Goal: Task Accomplishment & Management: Use online tool/utility

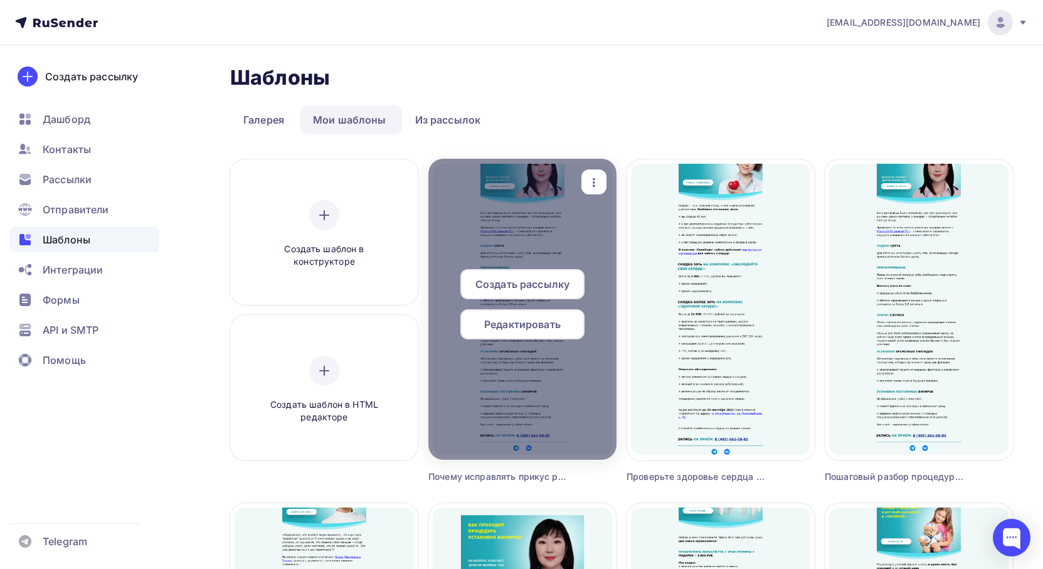
click at [515, 327] on span "Редактировать" at bounding box center [522, 324] width 77 height 15
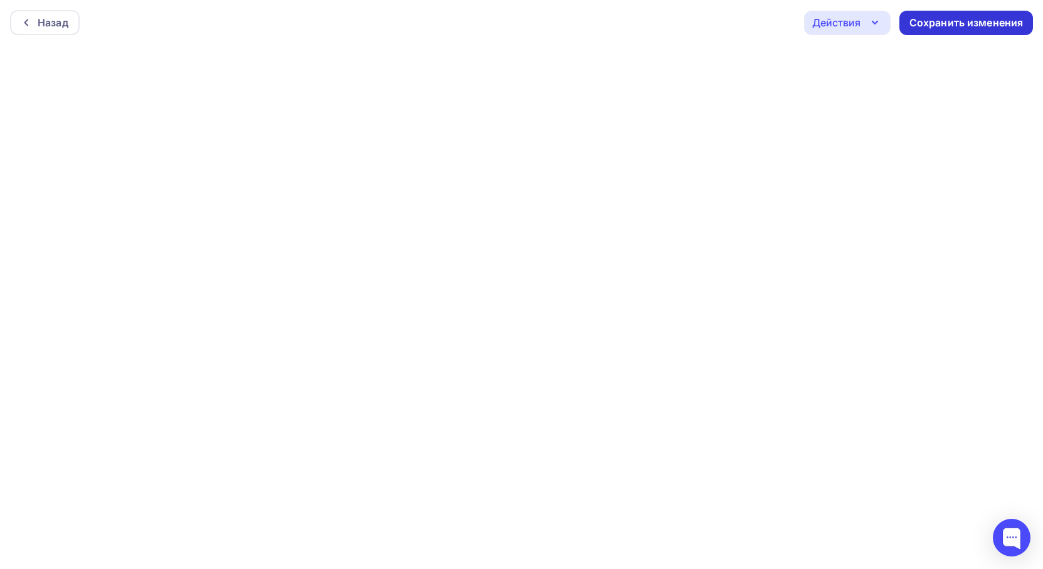
click at [948, 19] on div "Сохранить изменения" at bounding box center [966, 23] width 114 height 14
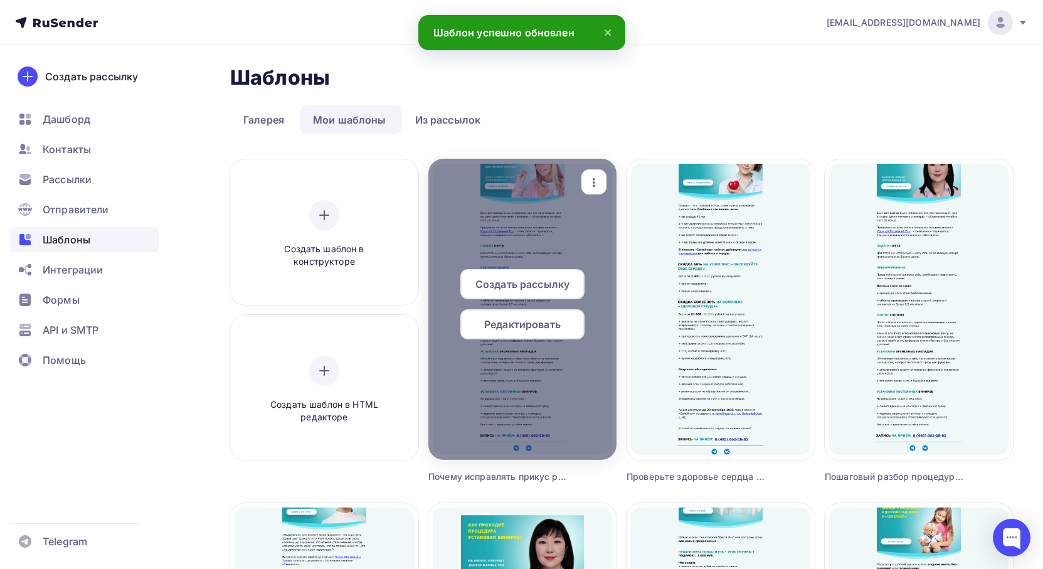
click at [534, 321] on span "Редактировать" at bounding box center [522, 324] width 77 height 15
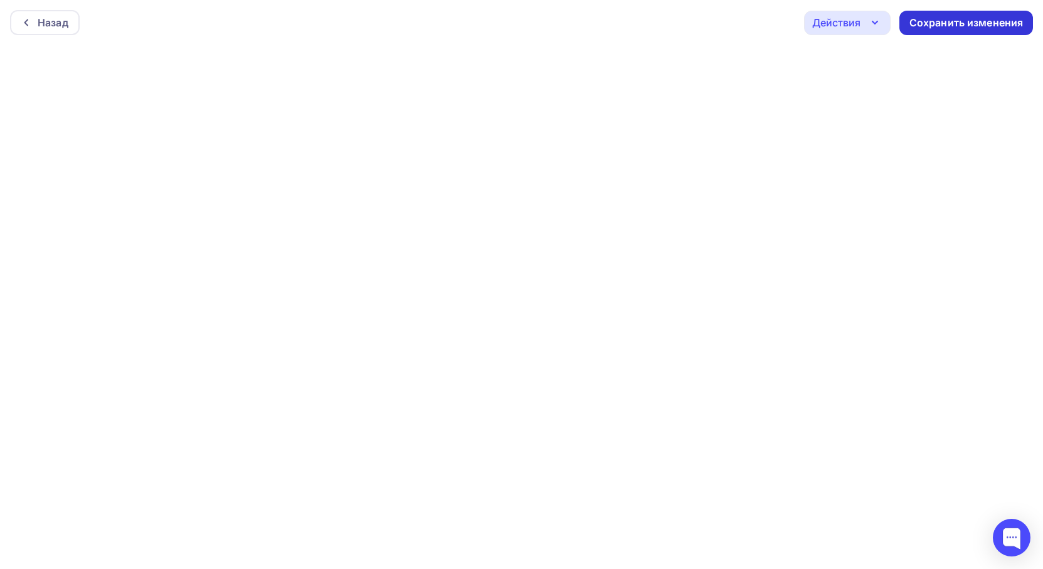
click at [921, 30] on div "Сохранить изменения" at bounding box center [966, 23] width 134 height 24
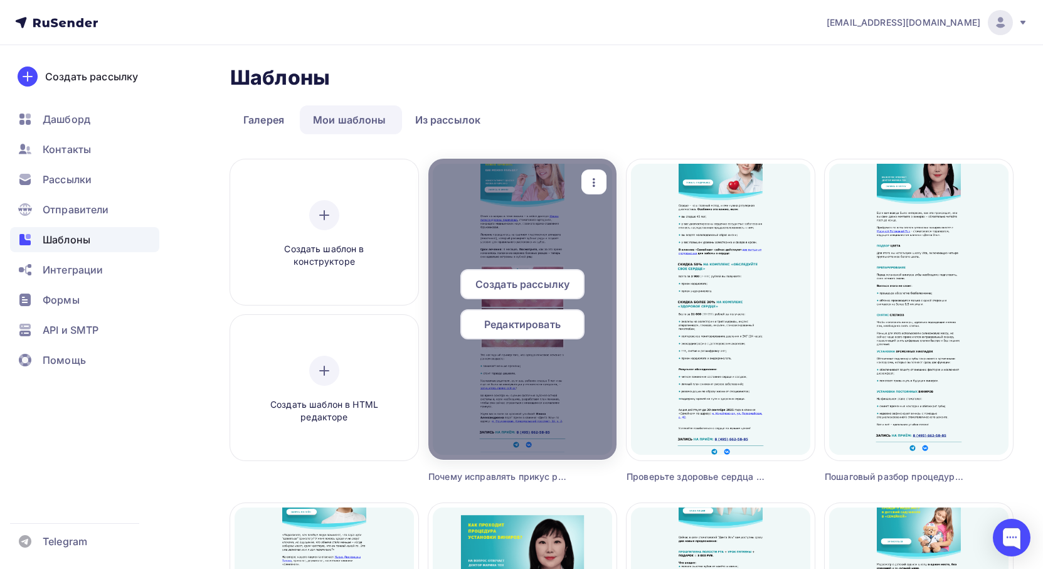
click at [519, 289] on span "Создать рассылку" at bounding box center [522, 284] width 94 height 15
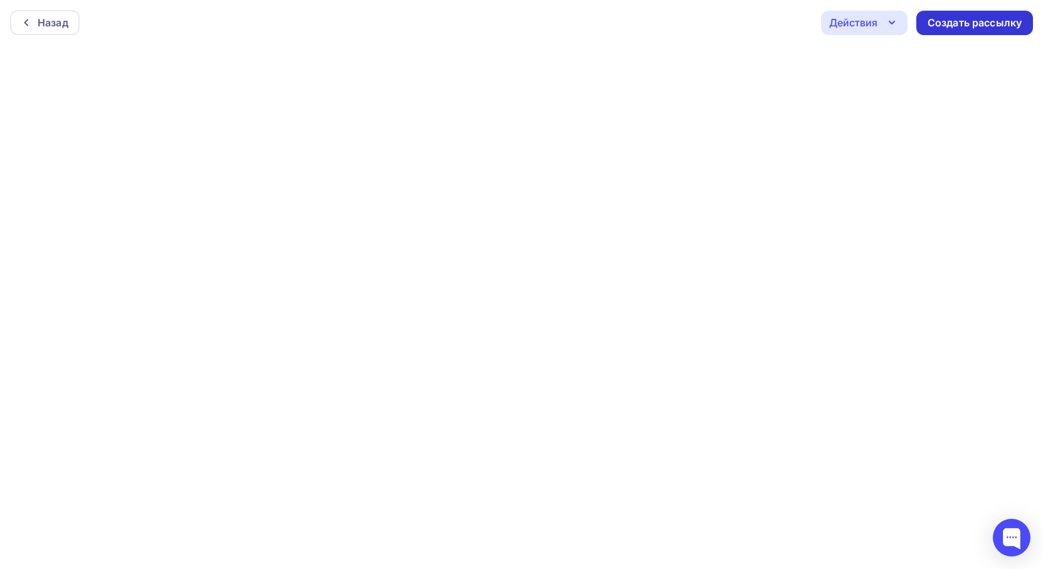
click at [936, 26] on div "Создать рассылку" at bounding box center [975, 23] width 94 height 14
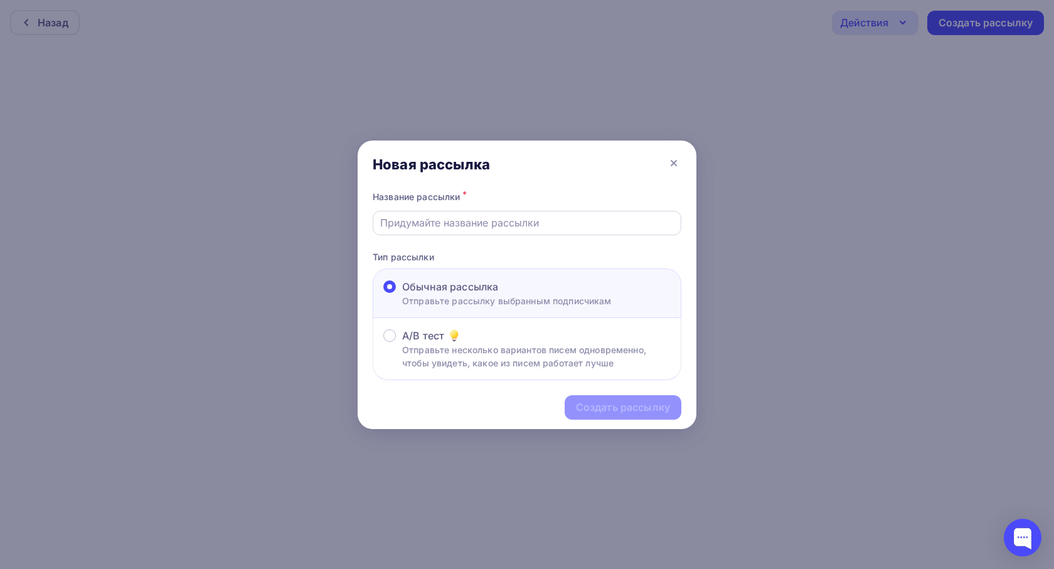
click at [452, 228] on input "text" at bounding box center [527, 222] width 294 height 15
paste input "Почему исправлять прикус ребенку нужно начинать как можно раньше?"
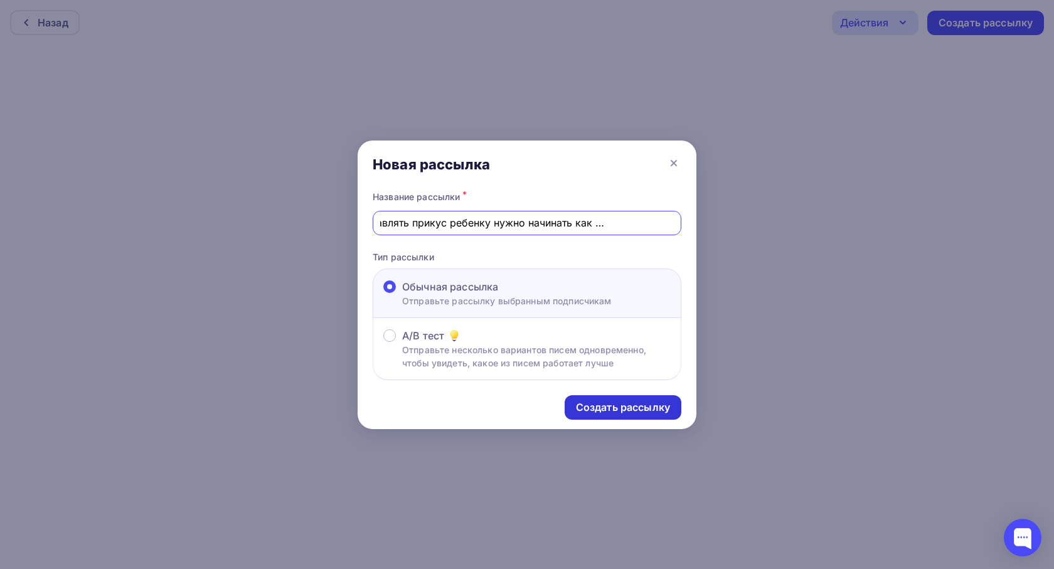
type input "Почему исправлять прикус ребенку нужно начинать как можно раньше?"
click at [638, 403] on div "Создать рассылку" at bounding box center [623, 407] width 94 height 14
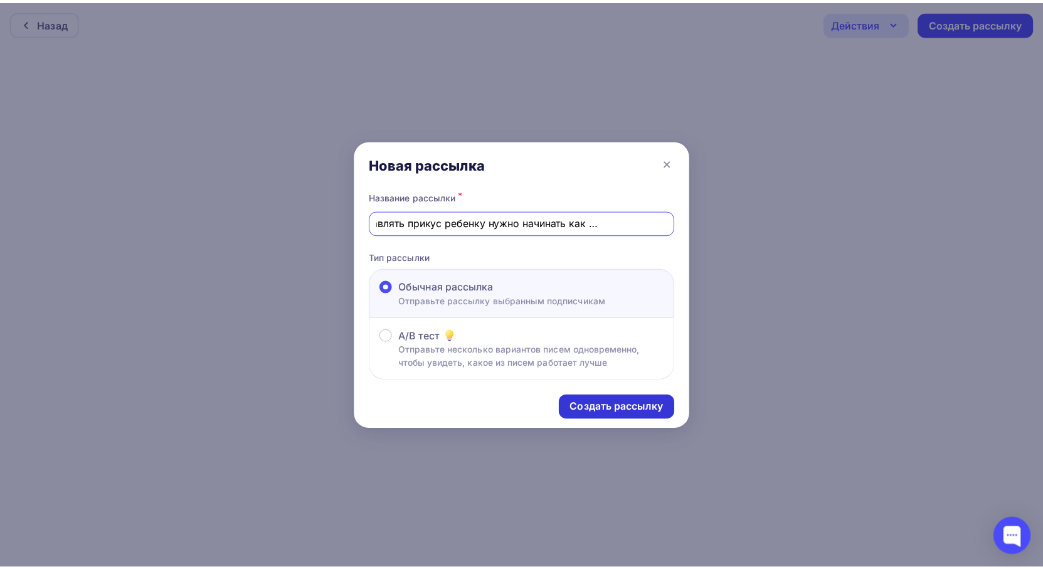
scroll to position [0, 0]
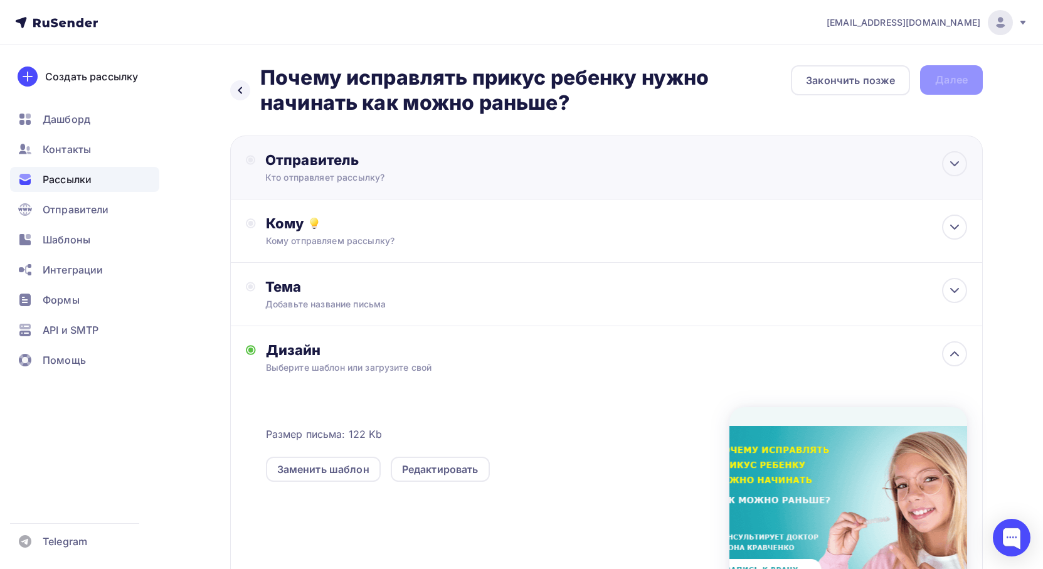
click at [312, 182] on div "Кто отправляет рассылку?" at bounding box center [387, 177] width 245 height 13
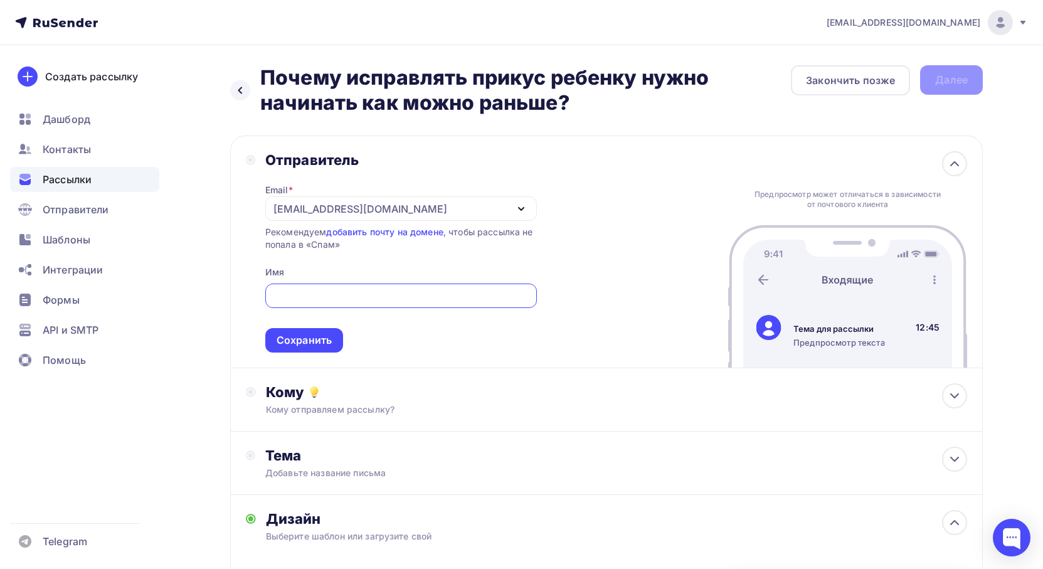
click at [319, 207] on div "[EMAIL_ADDRESS][DOMAIN_NAME]" at bounding box center [360, 208] width 174 height 15
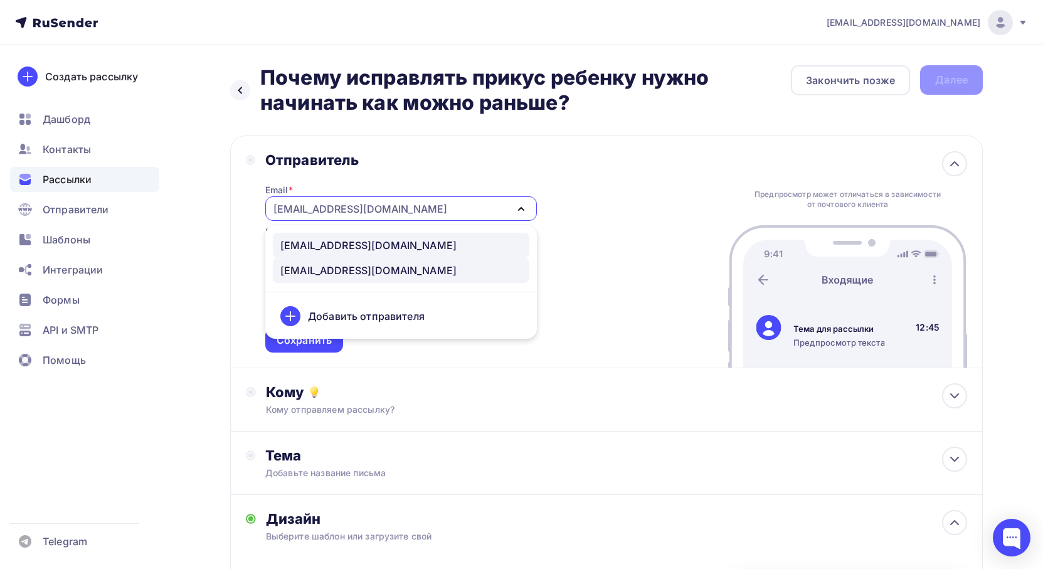
click at [321, 241] on div "[EMAIL_ADDRESS][DOMAIN_NAME]" at bounding box center [368, 245] width 176 height 15
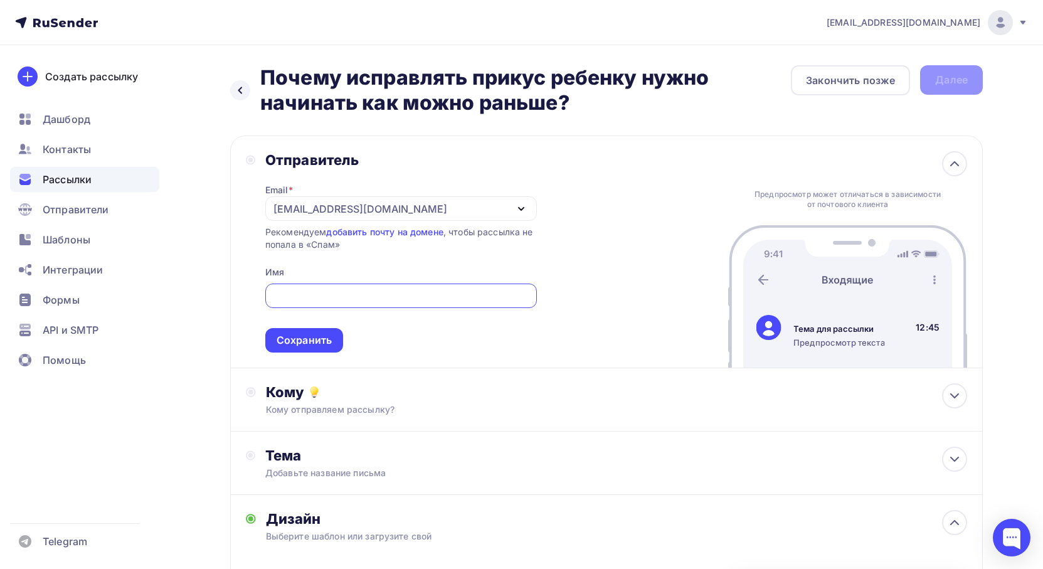
click at [321, 296] on input "text" at bounding box center [400, 296] width 257 height 15
type input "клиника "СЕМЕЙНАЯ""
click at [312, 337] on div "Сохранить" at bounding box center [304, 340] width 55 height 14
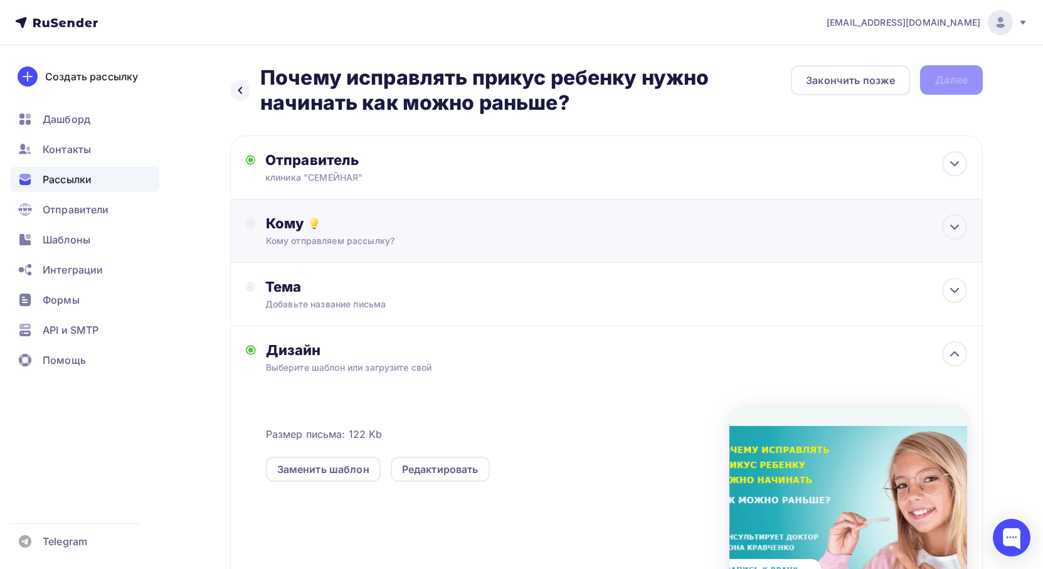
click at [358, 235] on div "Кому отправляем рассылку?" at bounding box center [582, 241] width 632 height 13
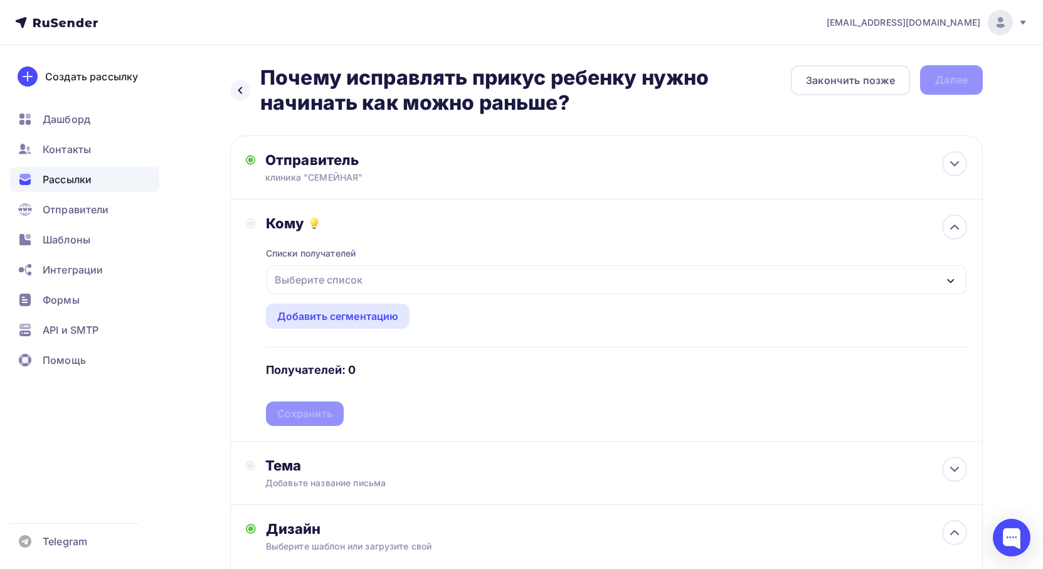
click at [358, 279] on div "Выберите список" at bounding box center [319, 279] width 98 height 23
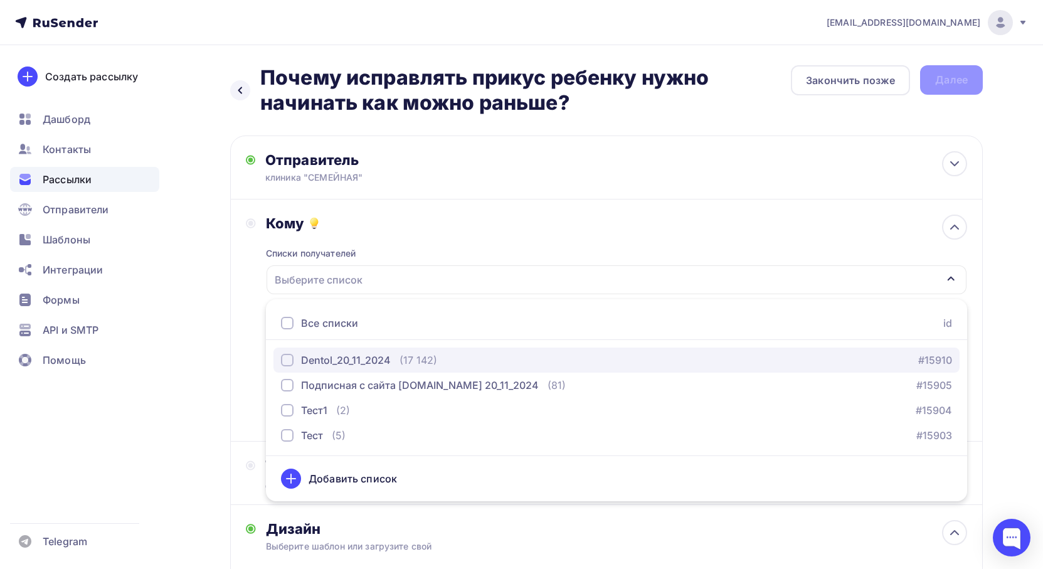
click at [362, 357] on div "Dentol_20_11_2024" at bounding box center [346, 359] width 90 height 15
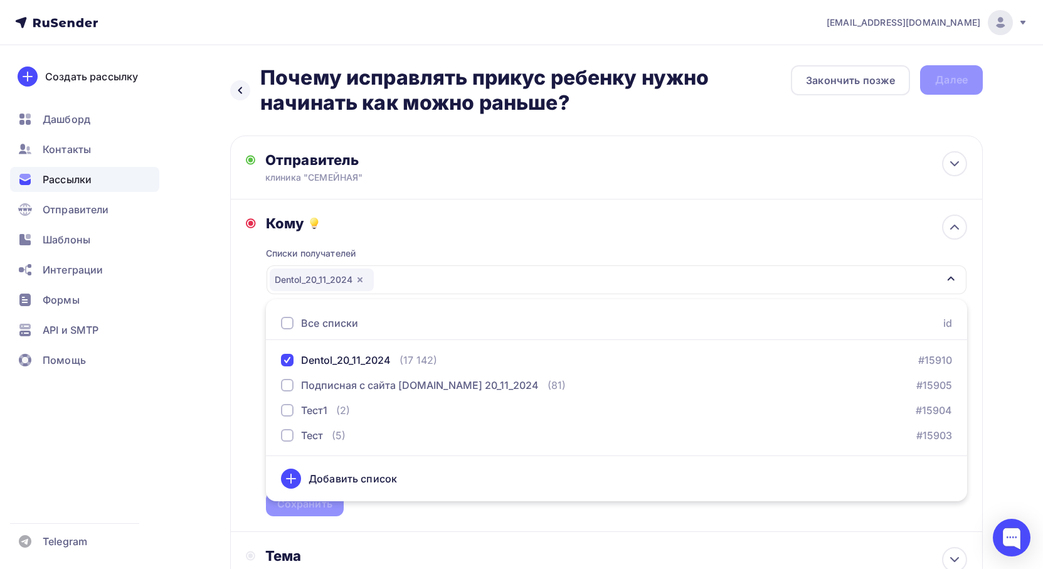
click at [214, 329] on div "Назад Почему исправлять прикус ребенку нужно начинать как можно раньше? Почему …" at bounding box center [522, 531] width 1028 height 972
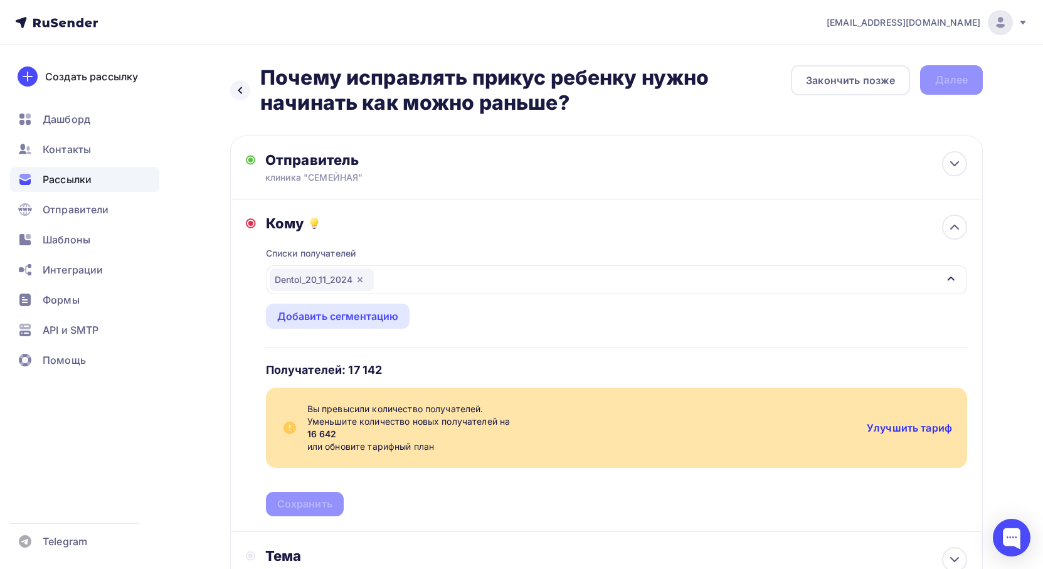
click at [899, 430] on link "Улучшить тариф" at bounding box center [909, 427] width 85 height 13
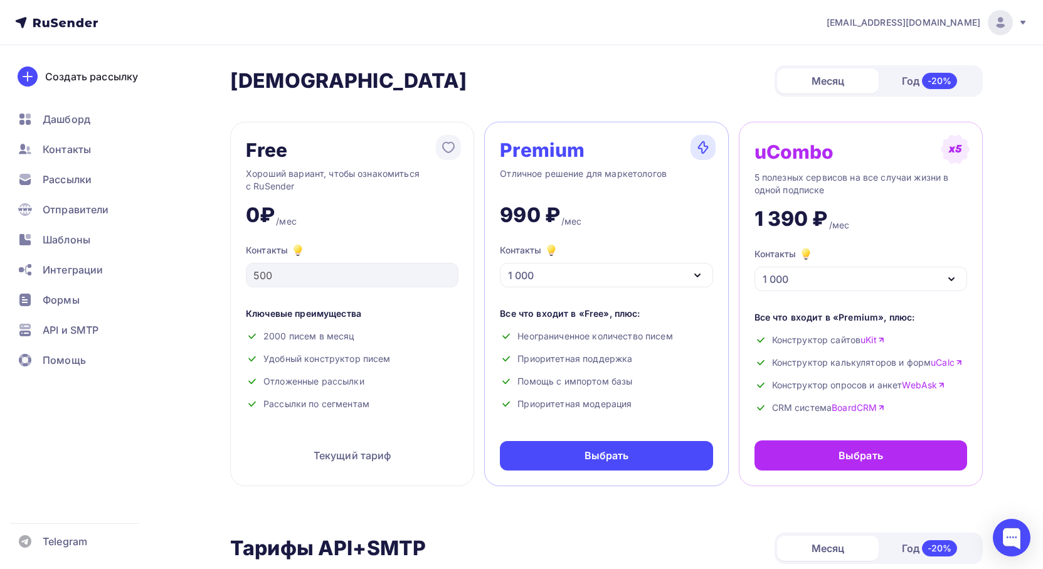
click at [660, 278] on div "1 000" at bounding box center [606, 275] width 213 height 24
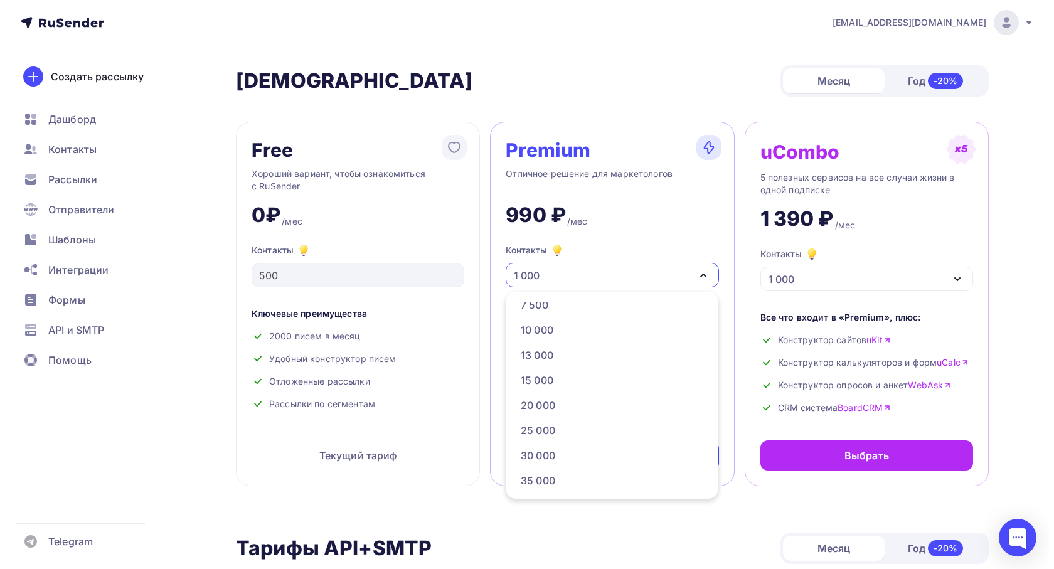
scroll to position [137, 0]
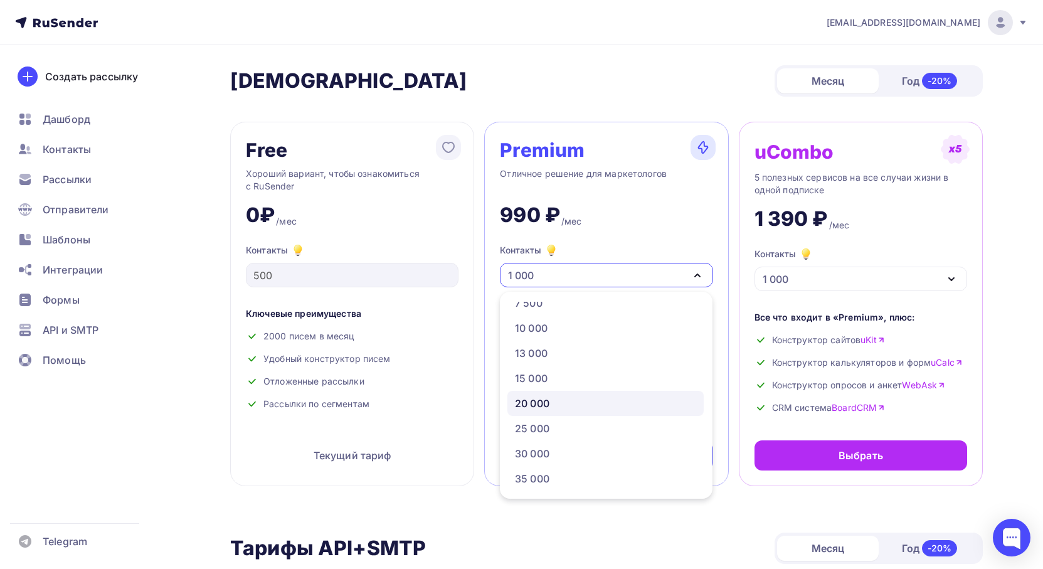
click at [541, 404] on div "20 000" at bounding box center [532, 403] width 34 height 15
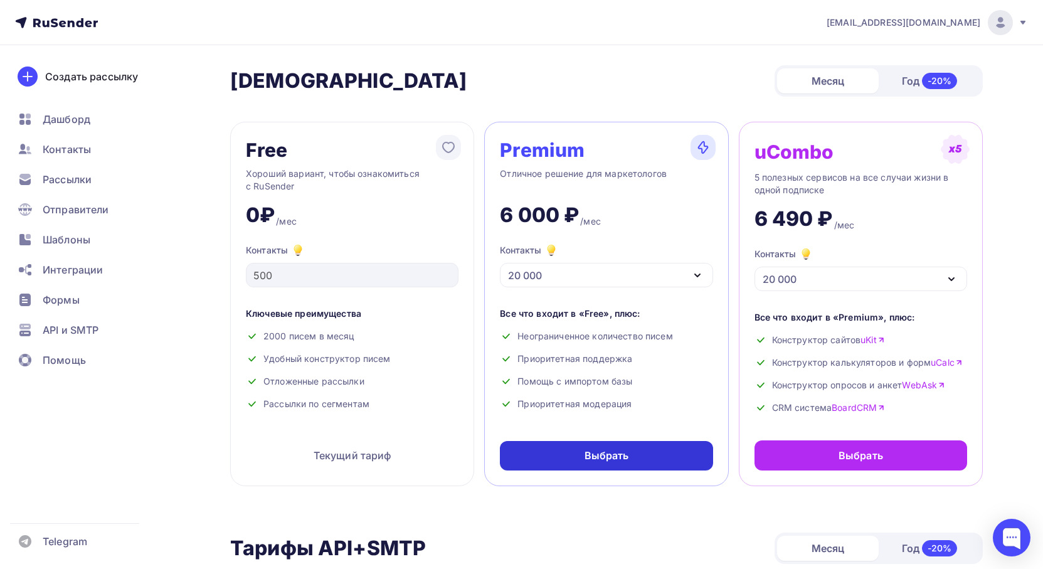
click at [624, 465] on div "Выбрать" at bounding box center [606, 455] width 213 height 29
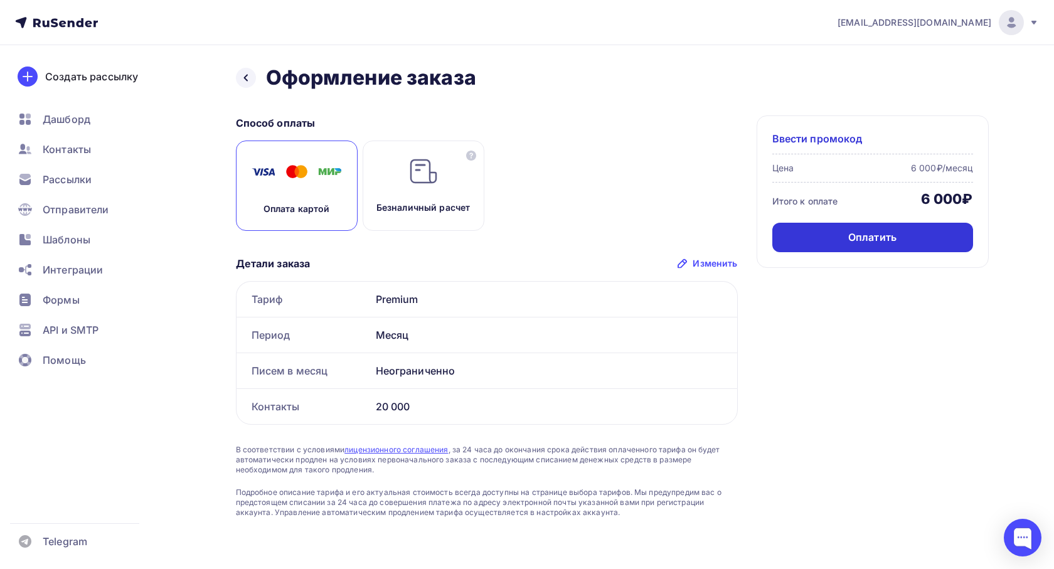
click at [849, 245] on div "Оплатить" at bounding box center [872, 237] width 201 height 29
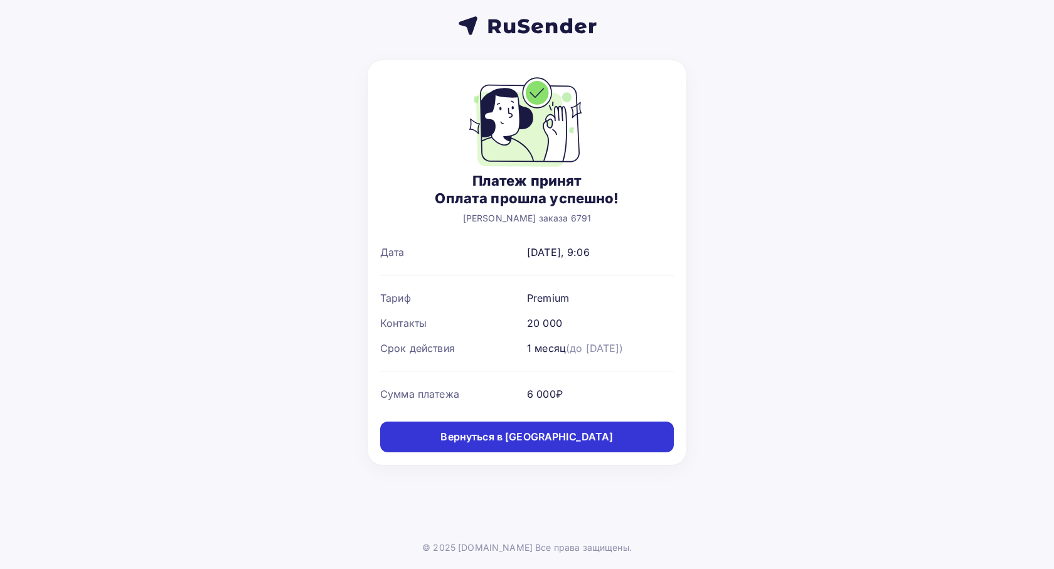
click at [544, 438] on div "Вернуться в дашборд" at bounding box center [526, 437] width 172 height 14
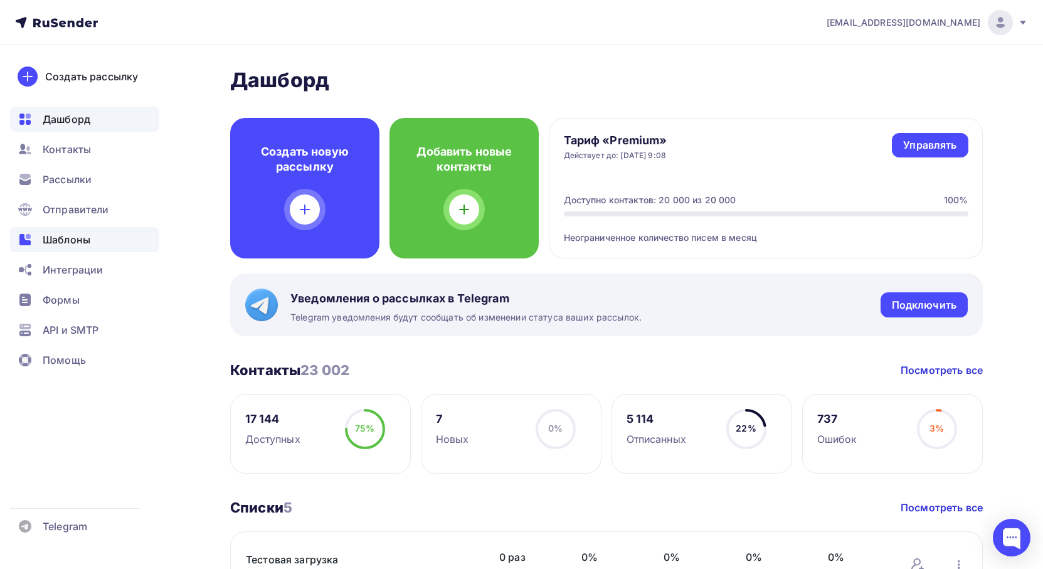
click at [72, 235] on span "Шаблоны" at bounding box center [67, 239] width 48 height 15
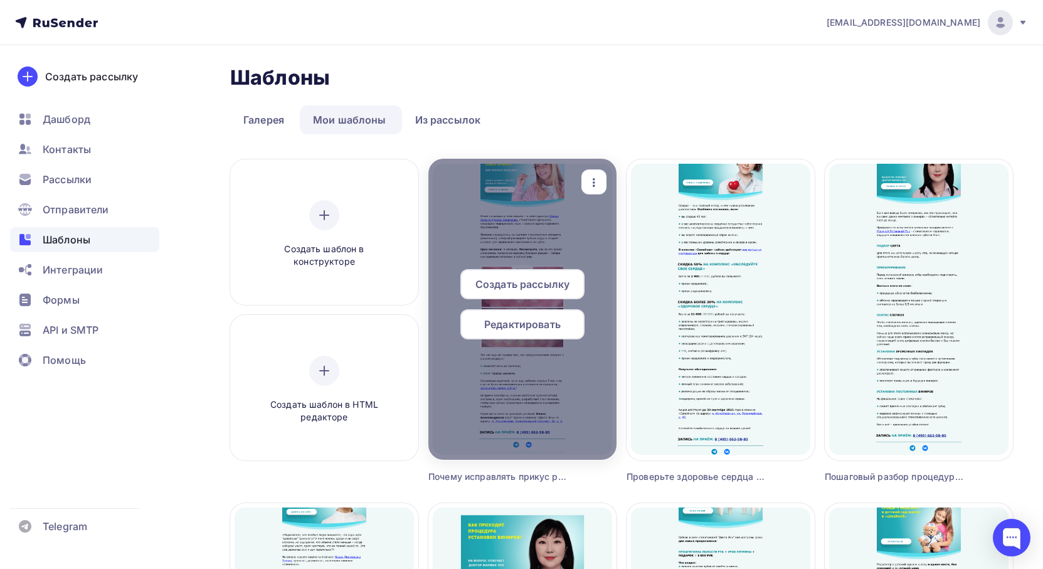
click at [518, 278] on span "Создать рассылку" at bounding box center [522, 284] width 94 height 15
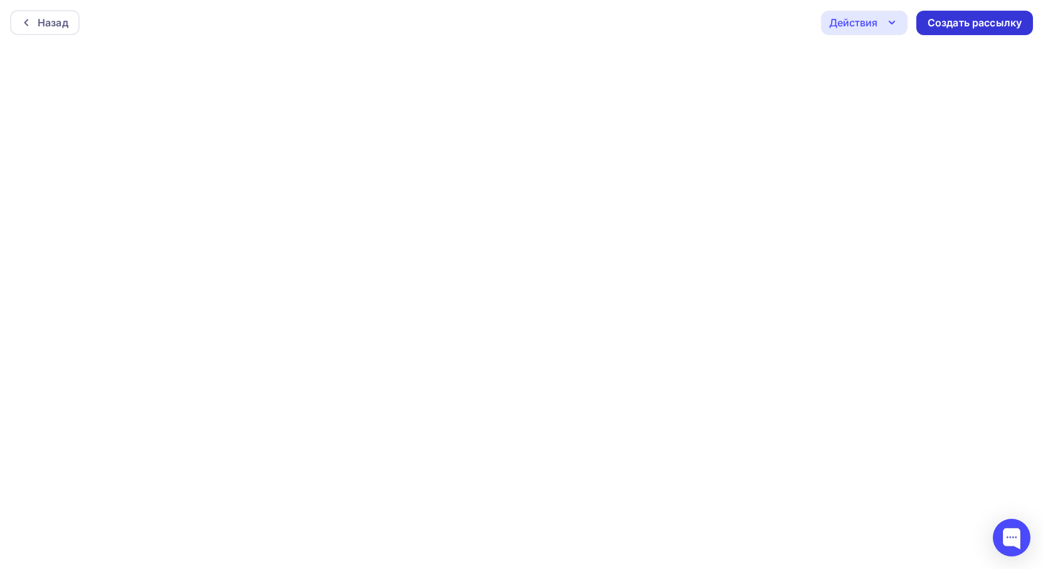
click at [972, 25] on div "Создать рассылку" at bounding box center [975, 23] width 94 height 14
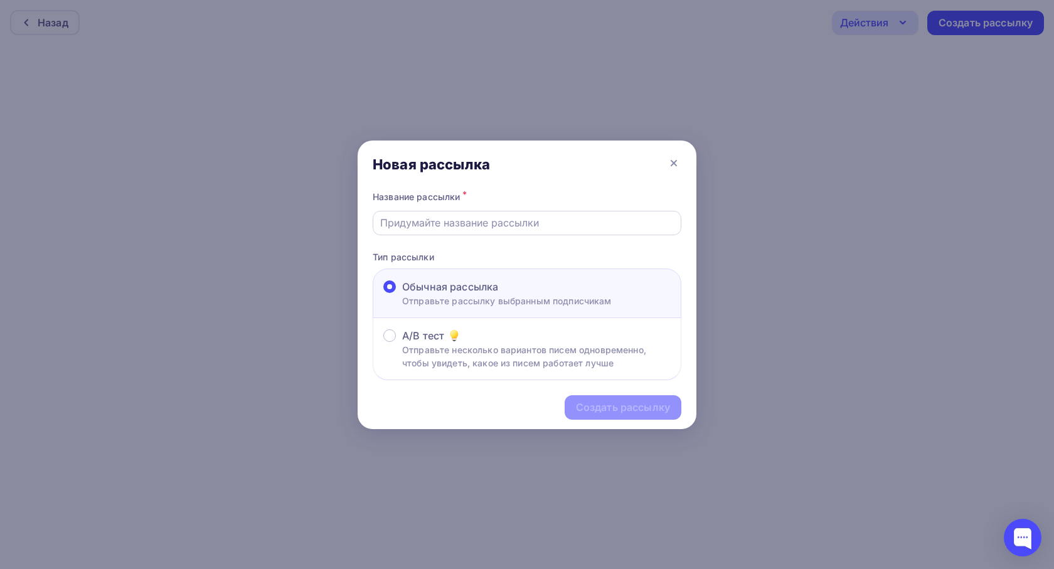
click at [484, 218] on input "text" at bounding box center [527, 222] width 294 height 15
paste input "Почему исправлять прикус ребенку нужно начинать как можно раньше?"
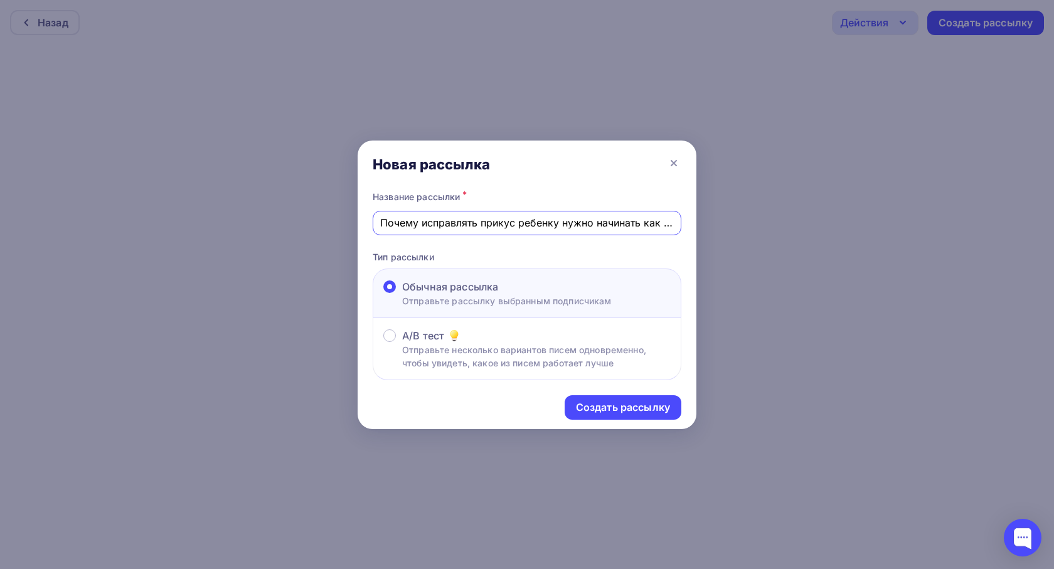
scroll to position [0, 68]
type input "Почему исправлять прикус ребенку нужно начинать как можно раньше?"
click at [619, 406] on div "Создать рассылку" at bounding box center [623, 407] width 94 height 14
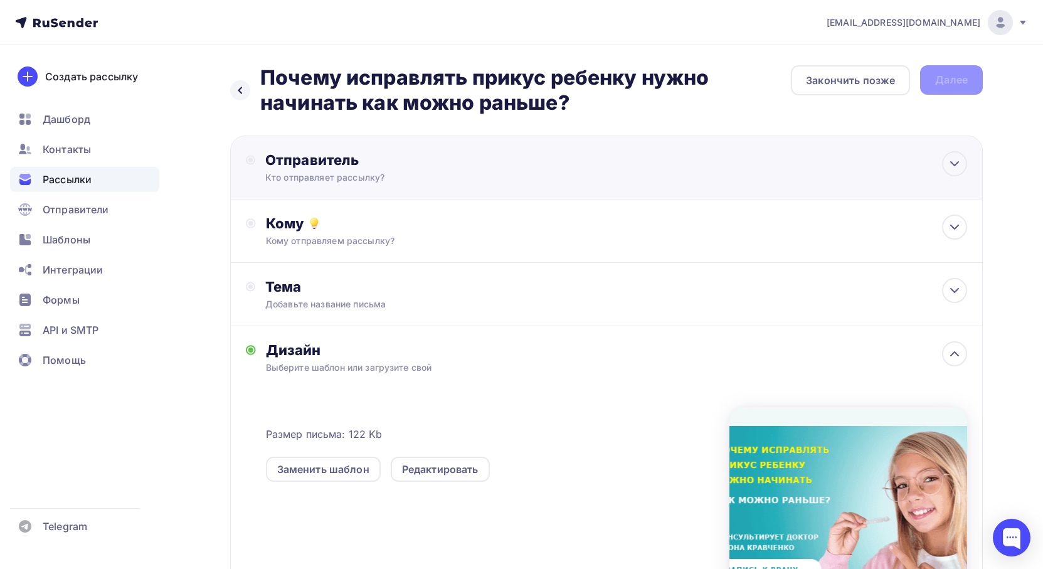
click at [338, 172] on div "Кто отправляет рассылку?" at bounding box center [387, 177] width 245 height 13
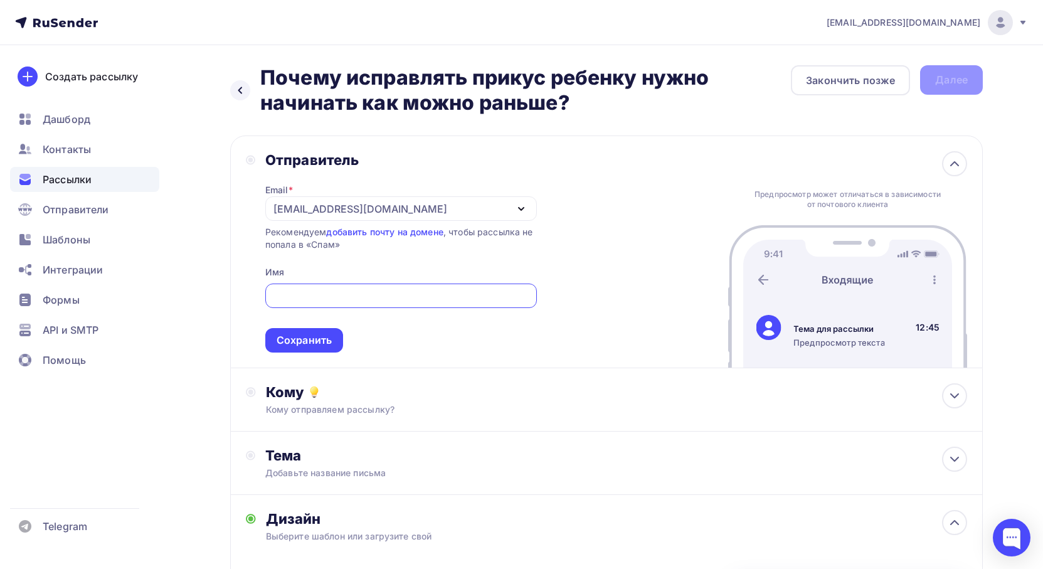
click at [339, 204] on div "[EMAIL_ADDRESS][DOMAIN_NAME]" at bounding box center [360, 208] width 174 height 15
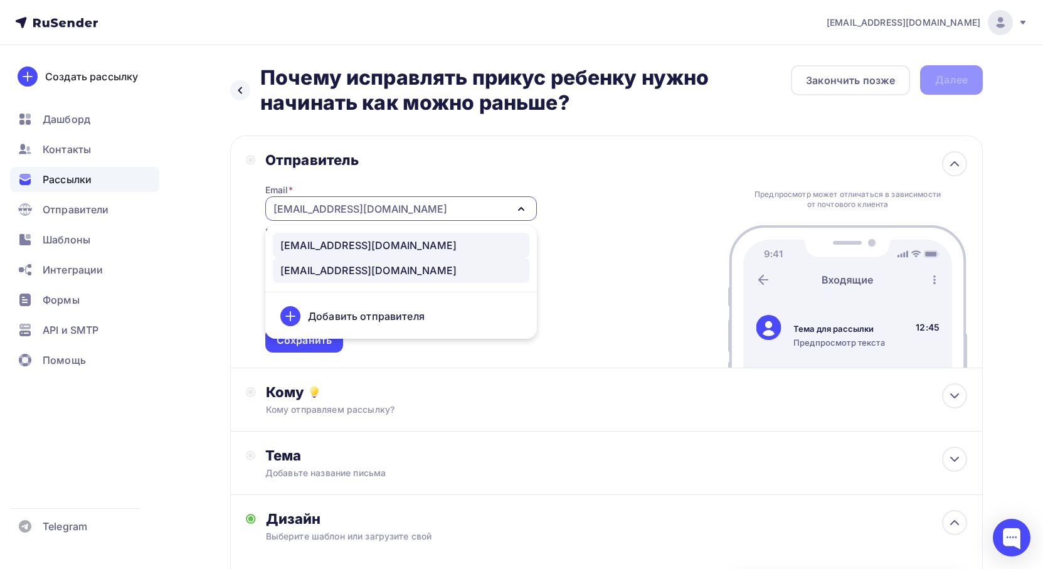
click at [340, 240] on div "[EMAIL_ADDRESS][DOMAIN_NAME]" at bounding box center [368, 245] width 176 height 15
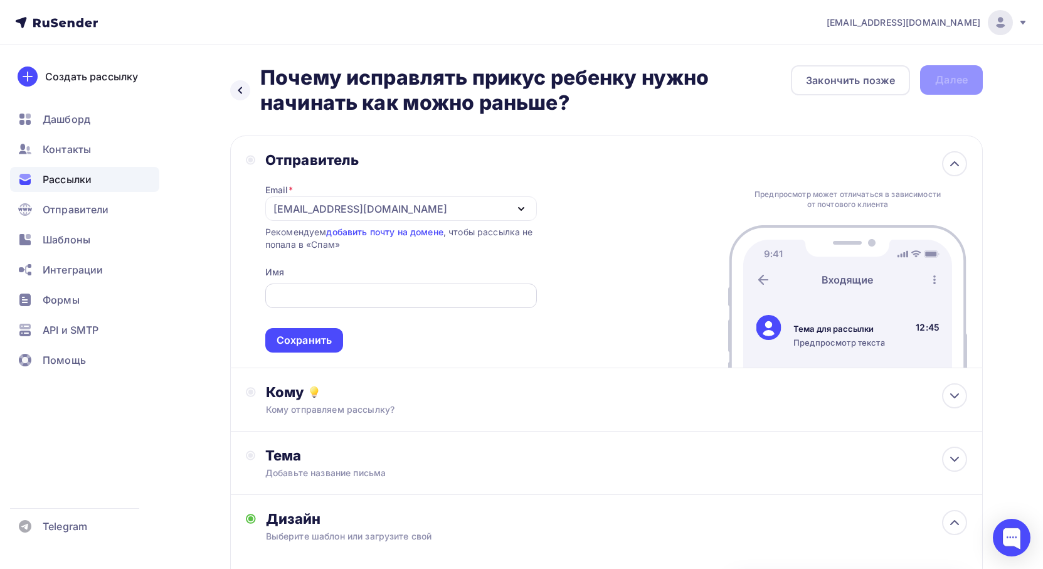
click at [299, 292] on input "text" at bounding box center [400, 296] width 257 height 15
type input "клиника "СЕМЕЙНАЯ""
click at [310, 346] on div "Сохранить" at bounding box center [304, 340] width 55 height 14
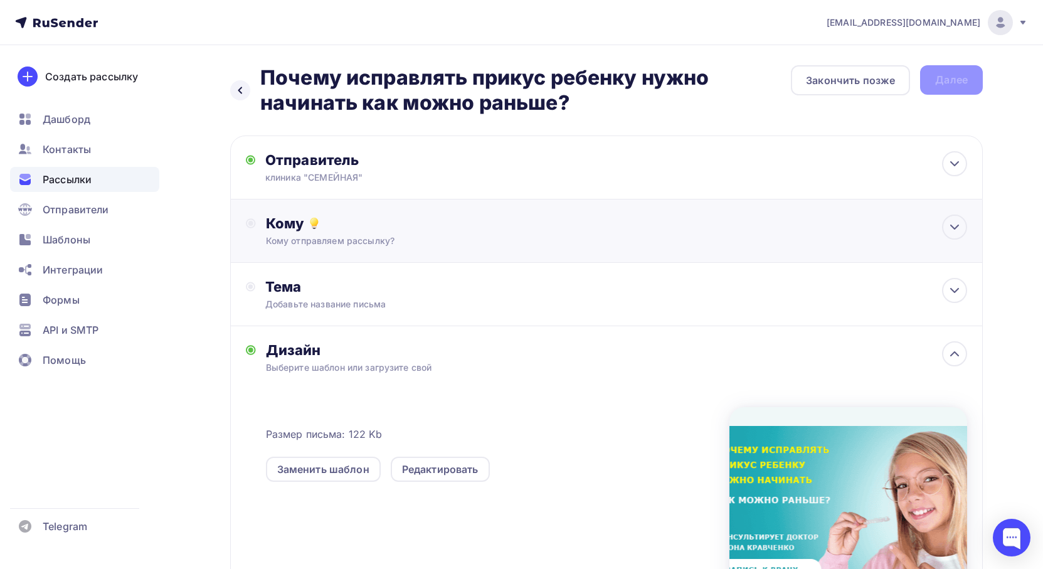
click at [440, 247] on div "Кому Кому отправляем рассылку? Списки получателей Выберите список Все списки id…" at bounding box center [606, 230] width 753 height 63
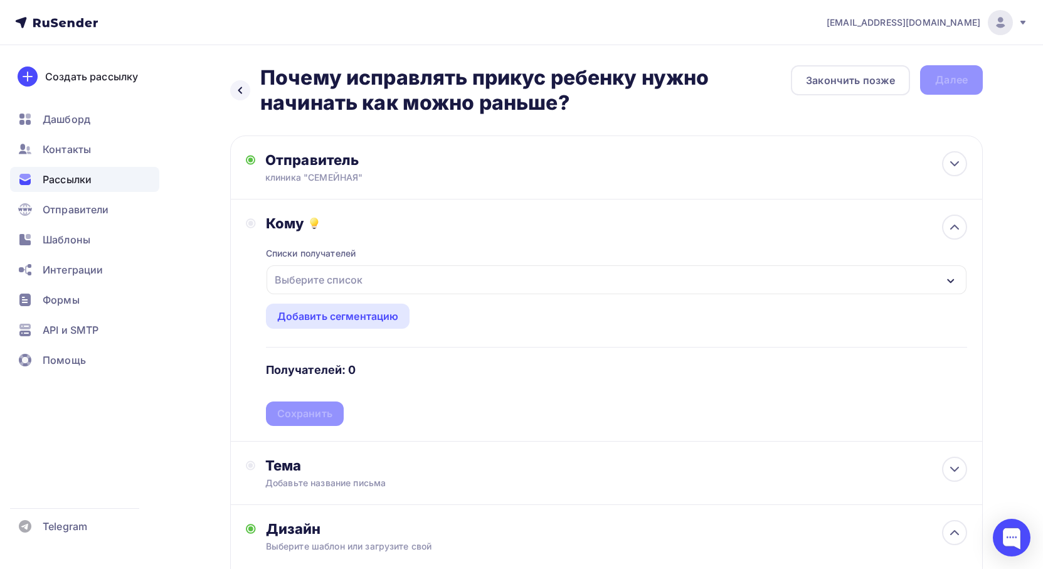
click at [376, 285] on div "Выберите список" at bounding box center [617, 279] width 700 height 29
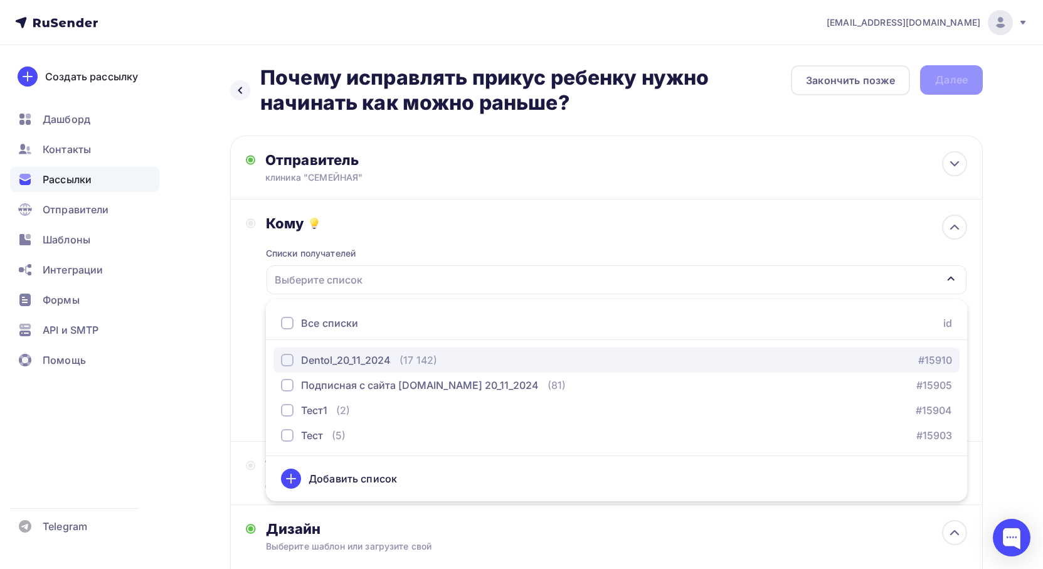
click at [373, 362] on div "Dentol_20_11_2024" at bounding box center [346, 359] width 90 height 15
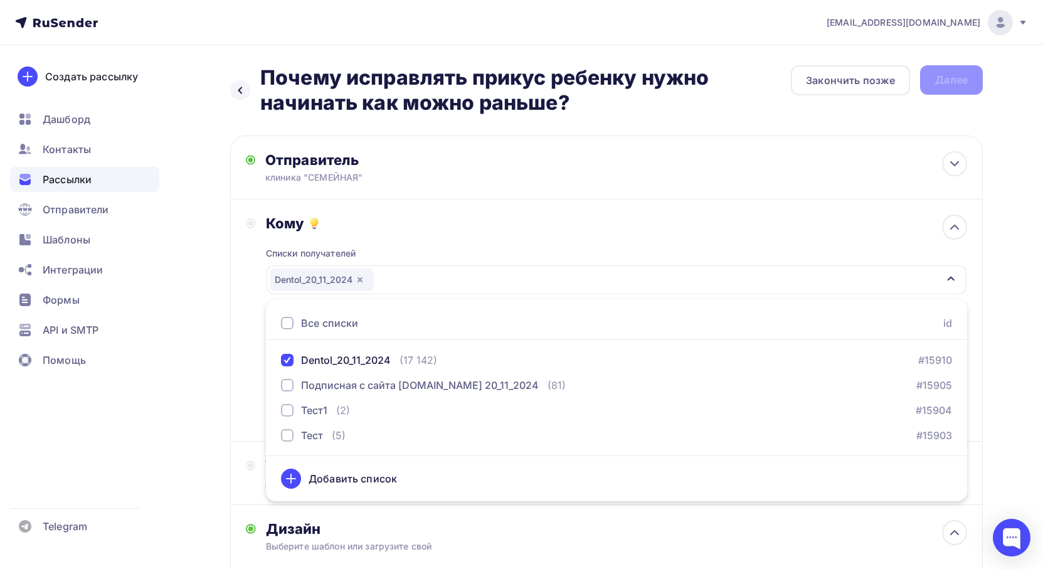
click at [231, 366] on div "Кому Списки получателей Dentol_20_11_2024 Все списки id Dentol_20_11_2024 (17 1…" at bounding box center [606, 320] width 753 height 242
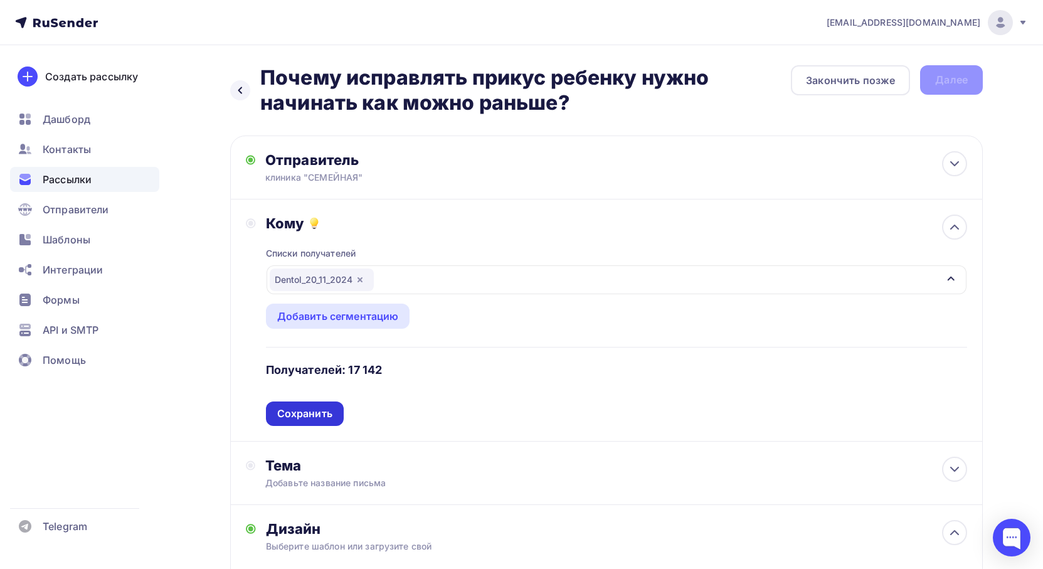
click at [320, 416] on div "Сохранить" at bounding box center [304, 413] width 55 height 14
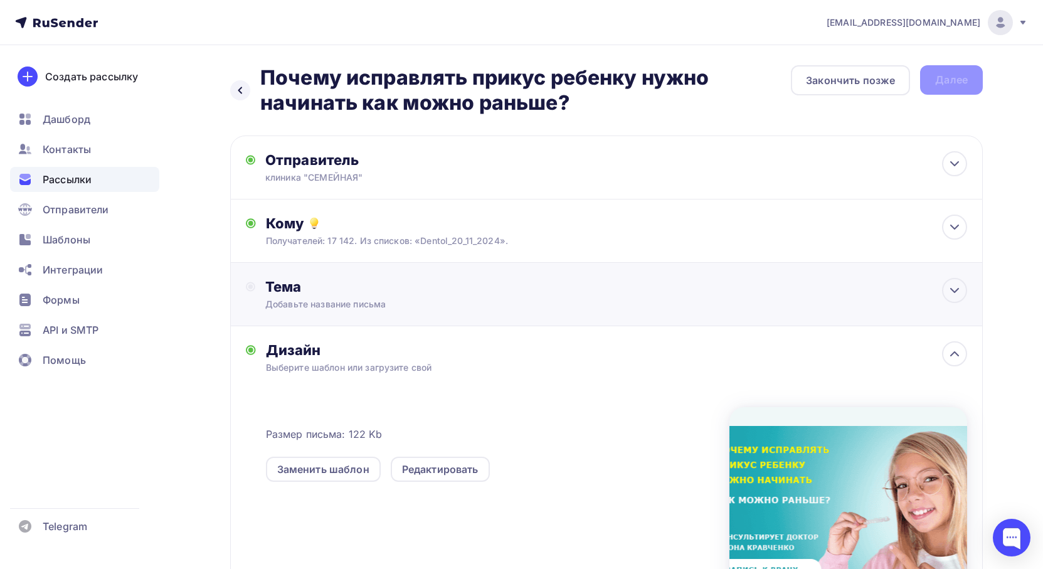
click at [452, 307] on div "Добавьте название письма" at bounding box center [376, 304] width 223 height 13
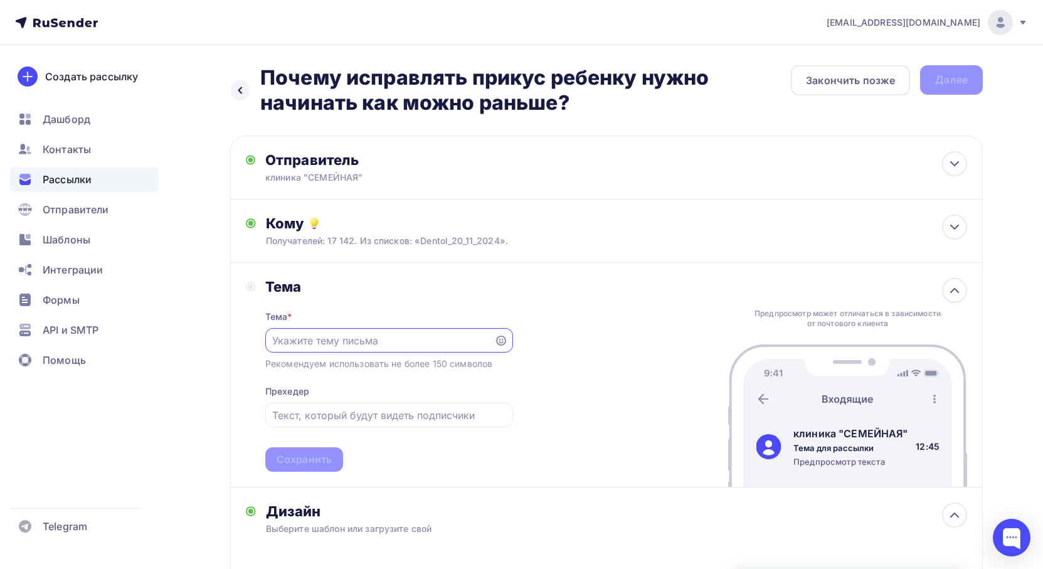
paste input "Почему исправлять прикус ребенку нужно начинать как можно раньше?"
type input "Почему исправлять прикус ребенку нужно начинать как можно раньше?"
click at [341, 408] on input "text" at bounding box center [388, 415] width 233 height 15
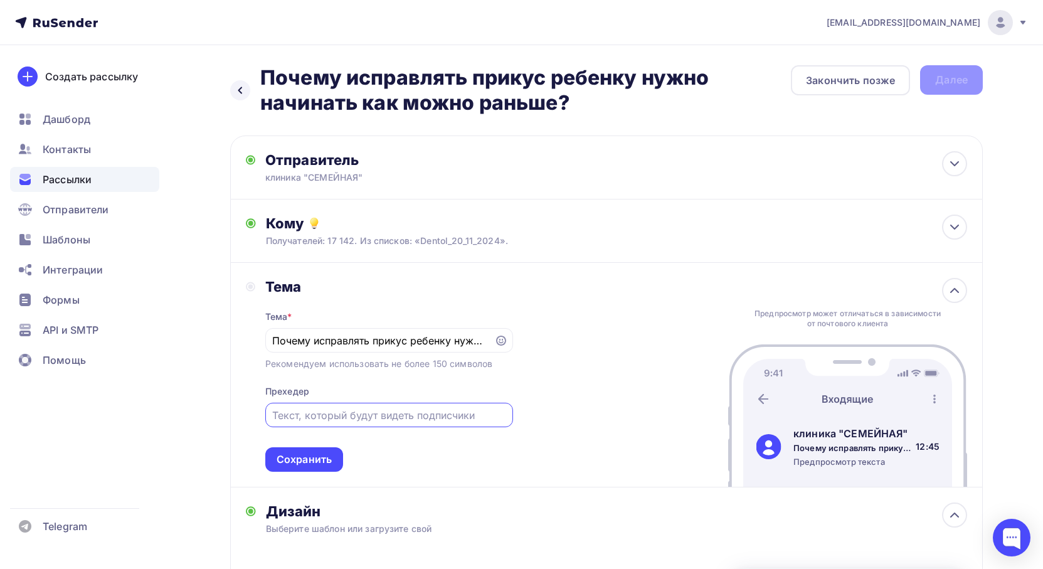
paste input "Ответ – в нашем сегодняшнем кейсе. Новый случай из практики Илоны Александровны…"
type input "Ответ – в нашем сегодняшнем кейсе. Новый случай из практики Илоны Александровны…"
click at [331, 449] on div "Сохранить" at bounding box center [304, 459] width 78 height 24
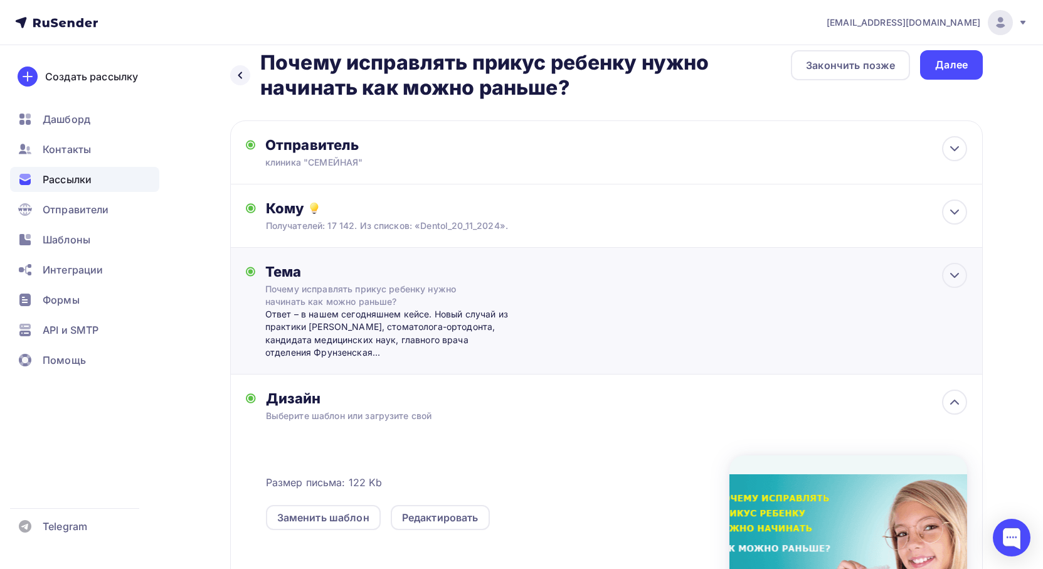
scroll to position [0, 0]
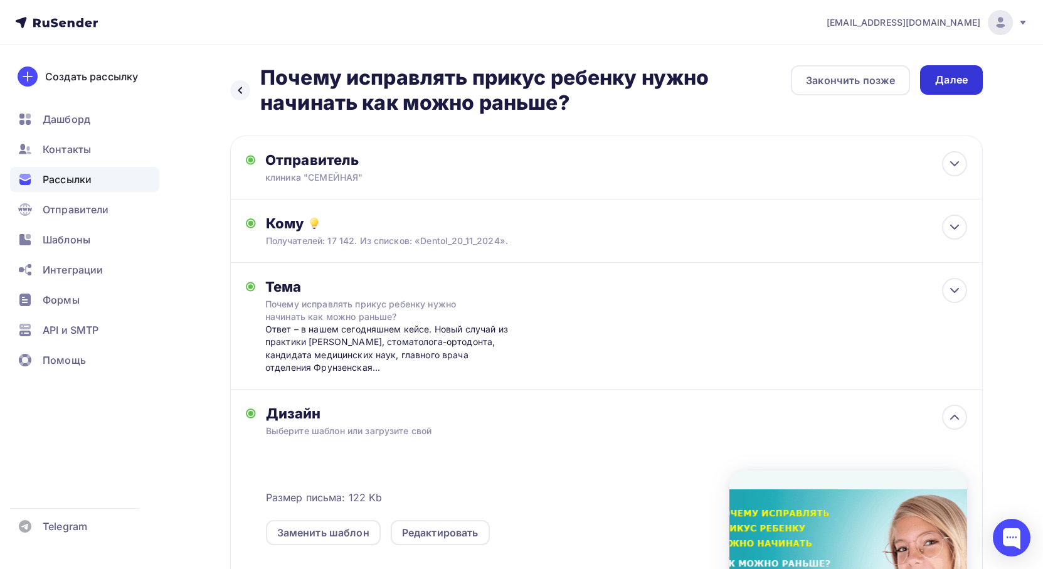
click at [931, 87] on div "Далее" at bounding box center [951, 79] width 63 height 29
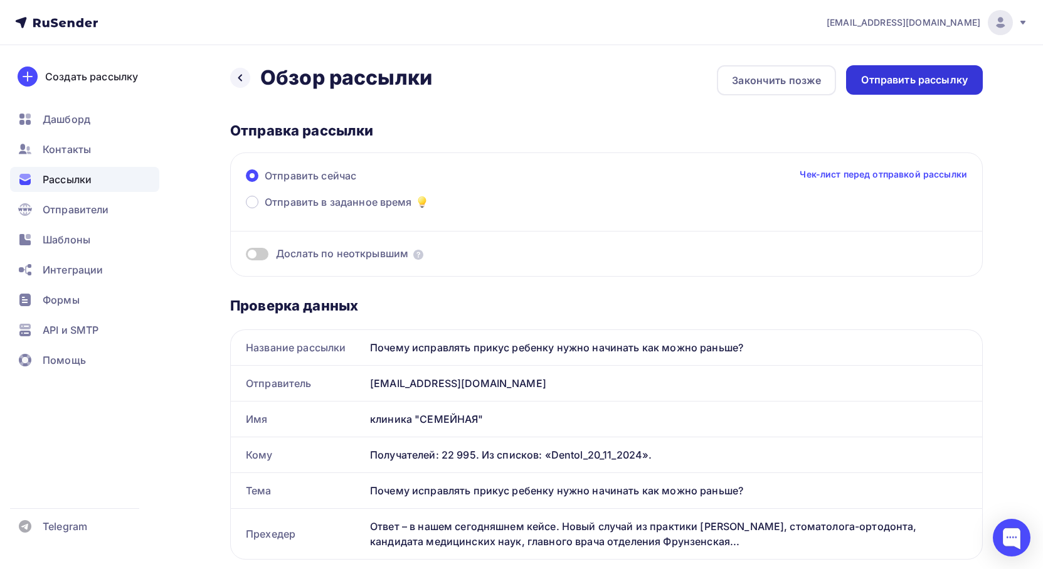
click at [884, 88] on div "Отправить рассылку" at bounding box center [914, 79] width 137 height 29
